Goal: Task Accomplishment & Management: Manage account settings

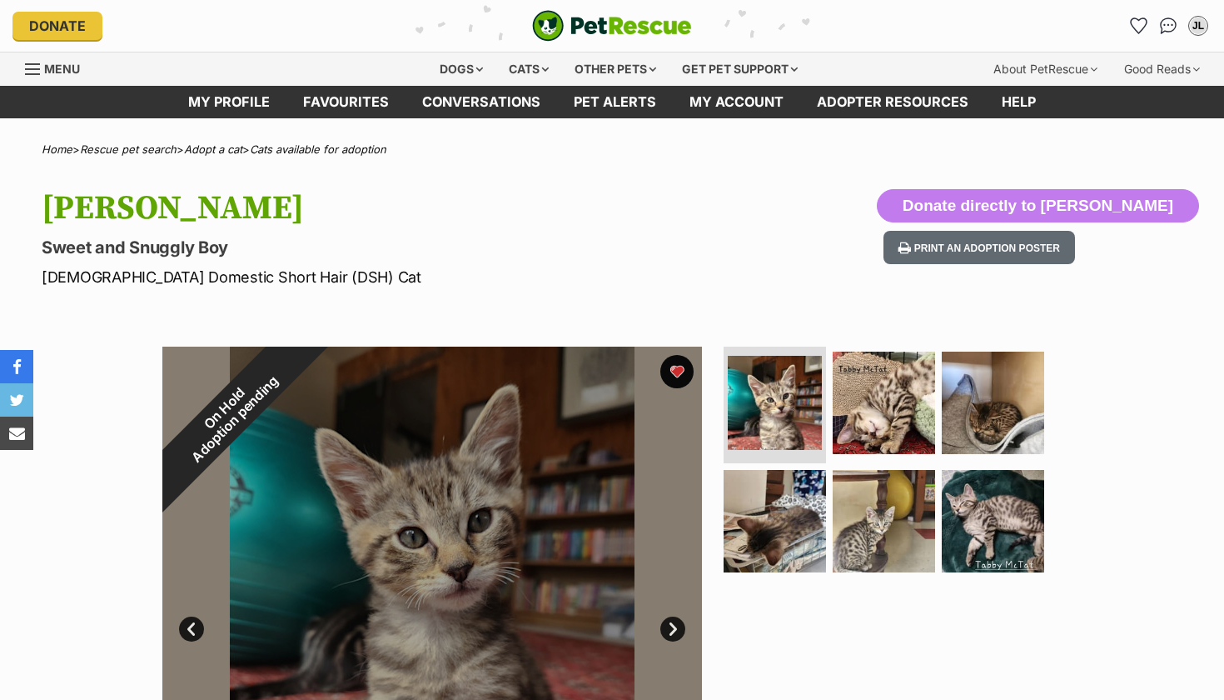
click at [297, 366] on div "On Hold Adoption pending" at bounding box center [229, 413] width 135 height 135
click at [1143, 27] on icon "Favourites" at bounding box center [1138, 25] width 20 height 19
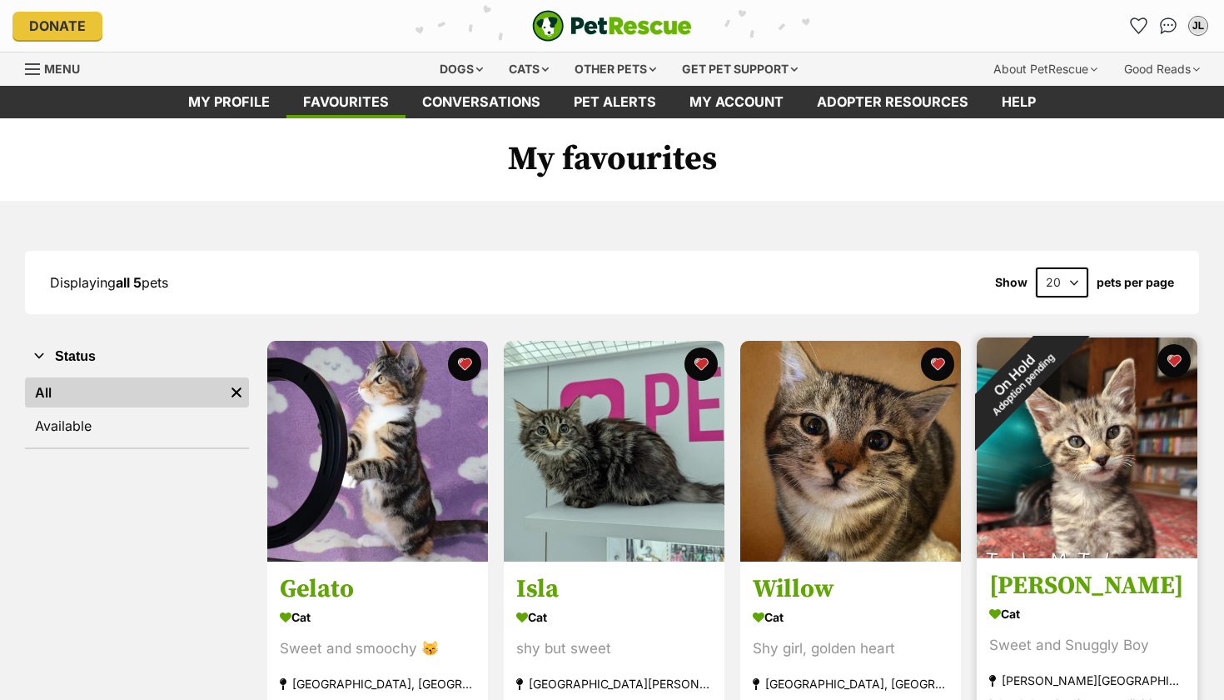
click at [1060, 421] on div "On Hold Adoption pending" at bounding box center [1018, 378] width 83 height 83
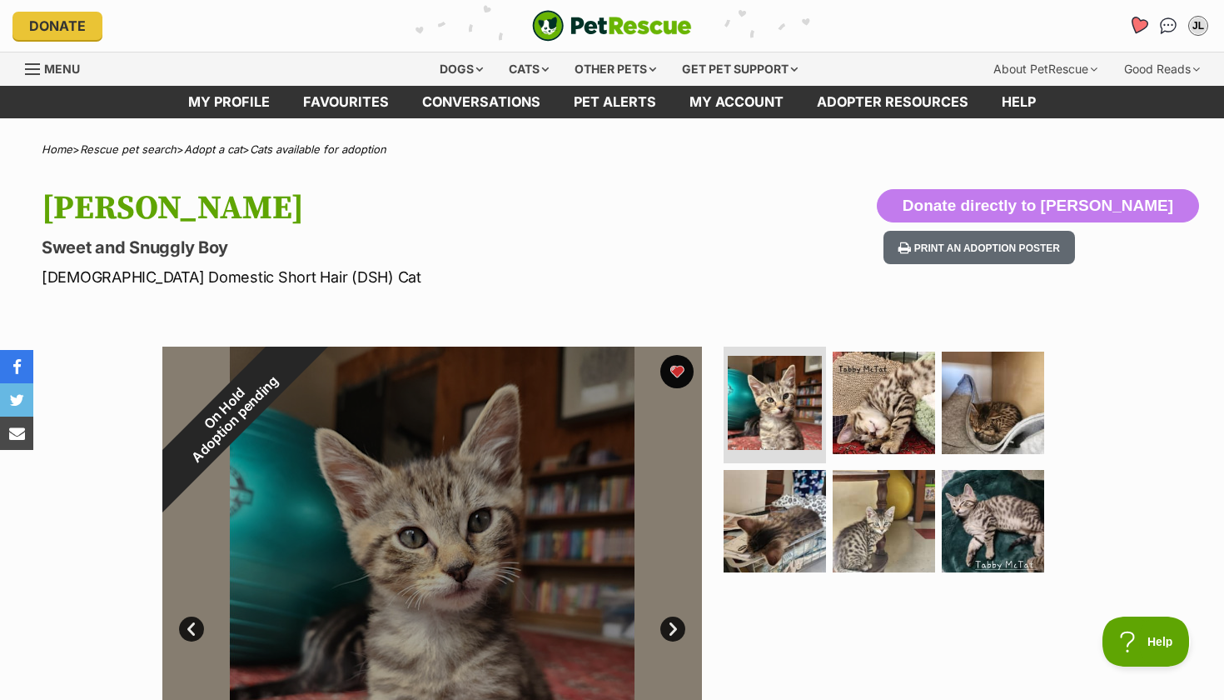
click at [1145, 24] on icon "Favourites" at bounding box center [1138, 25] width 20 height 19
click at [1136, 21] on icon "Favourites" at bounding box center [1138, 25] width 20 height 19
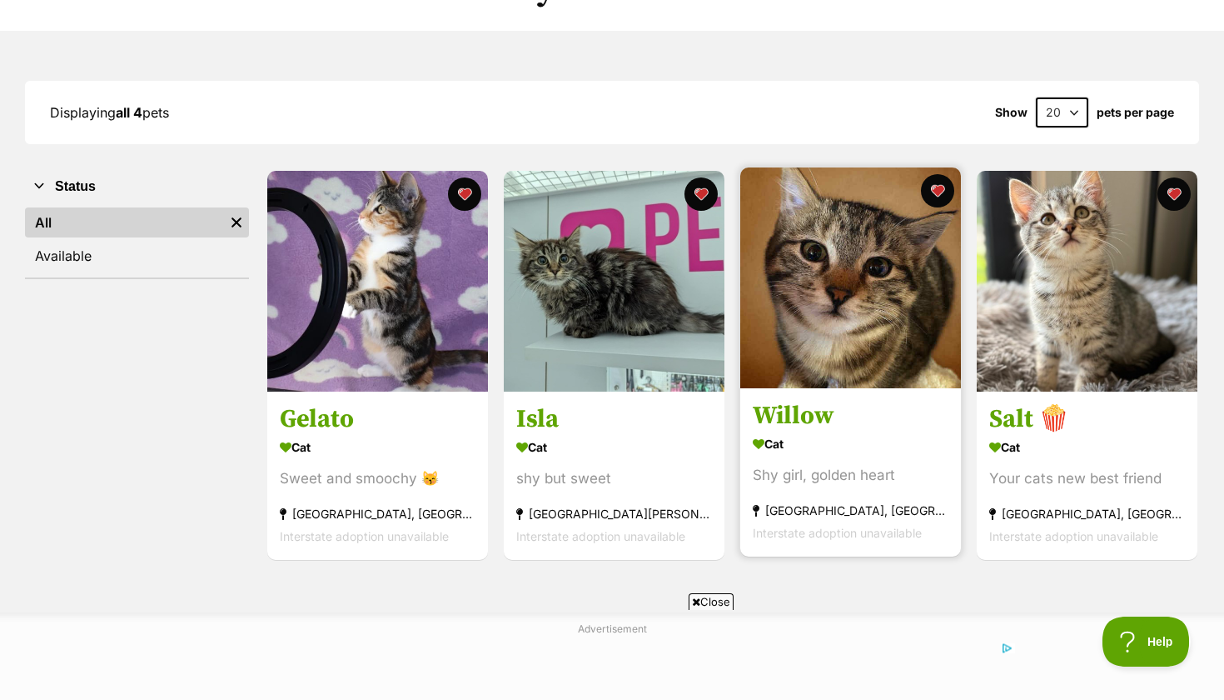
scroll to position [162, 0]
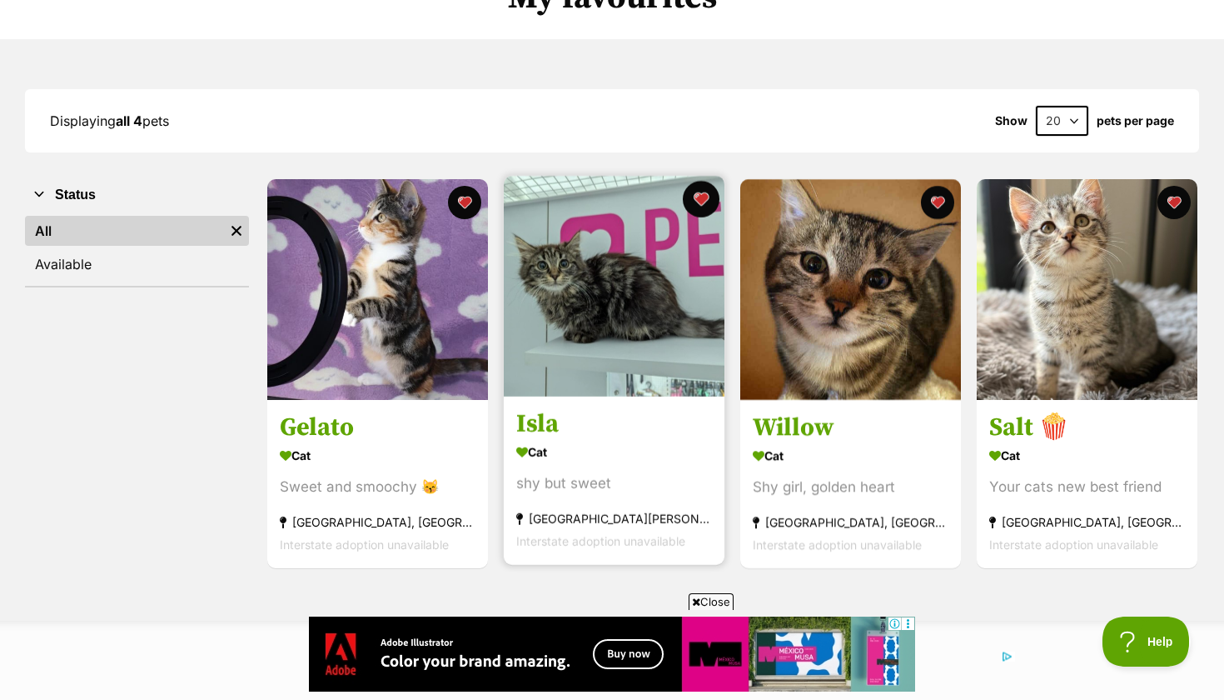
click at [705, 195] on button "favourite" at bounding box center [701, 199] width 37 height 37
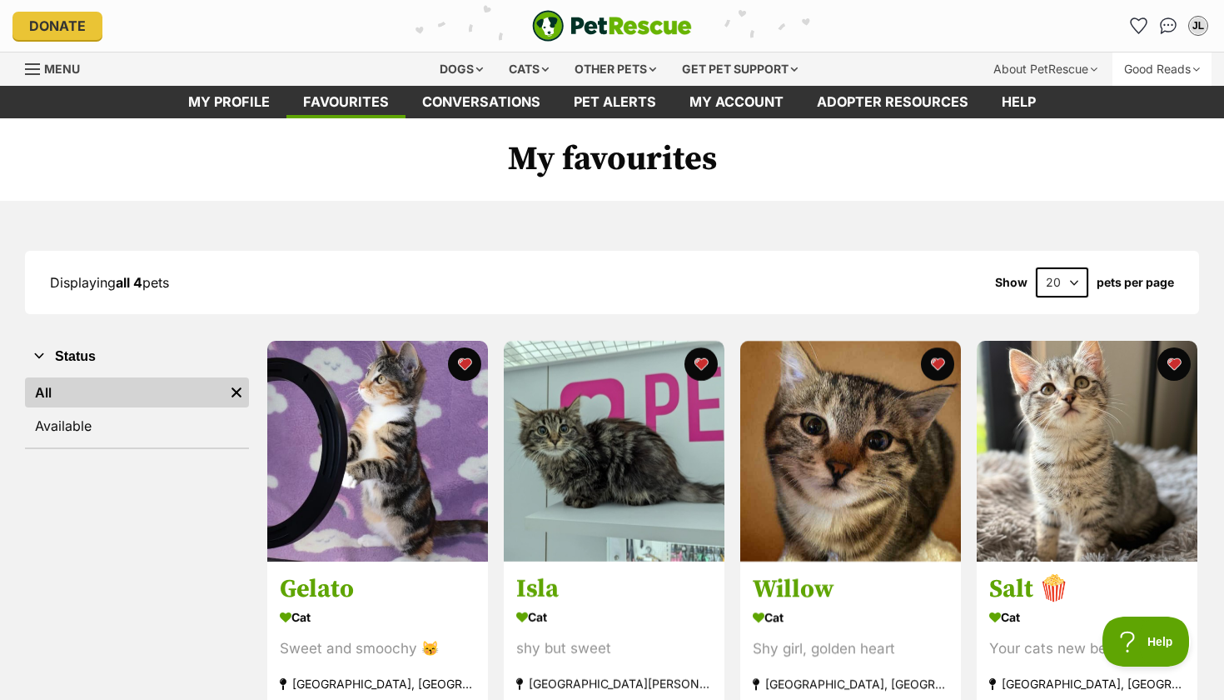
scroll to position [0, 0]
